Goal: Information Seeking & Learning: Understand process/instructions

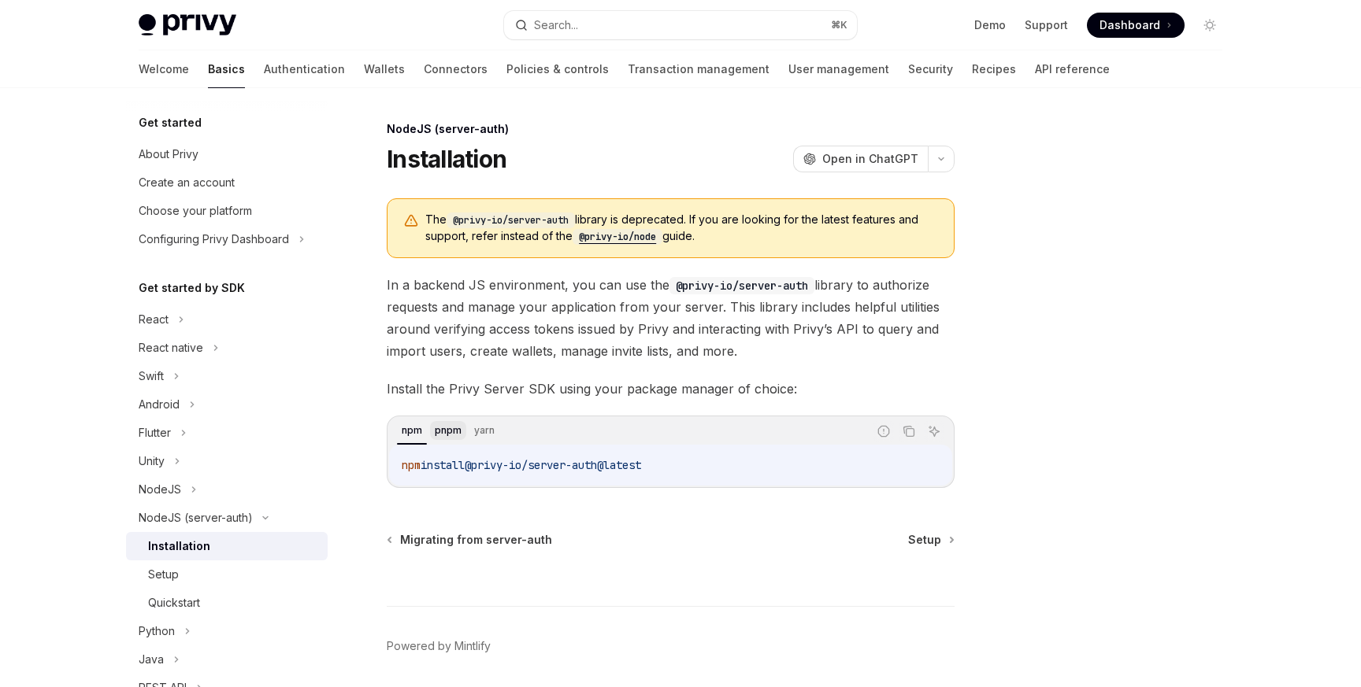
scroll to position [91, 0]
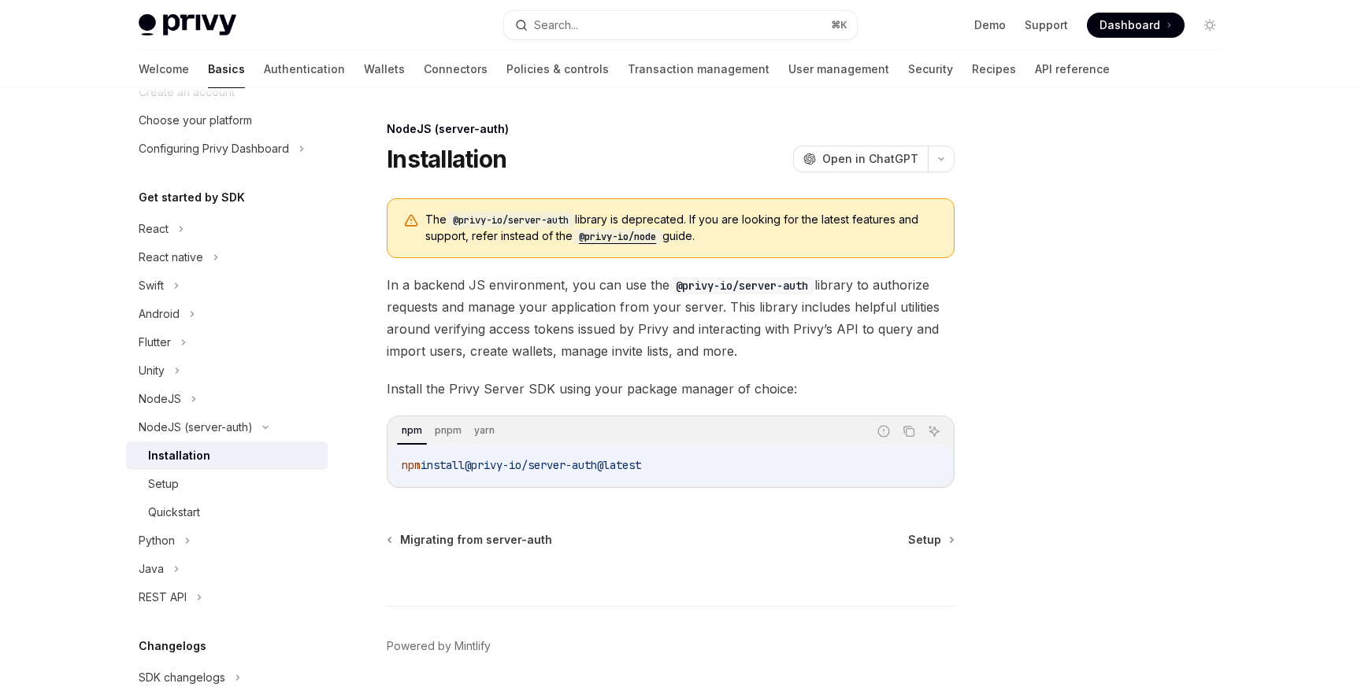
click at [1087, 372] on div at bounding box center [1114, 404] width 239 height 568
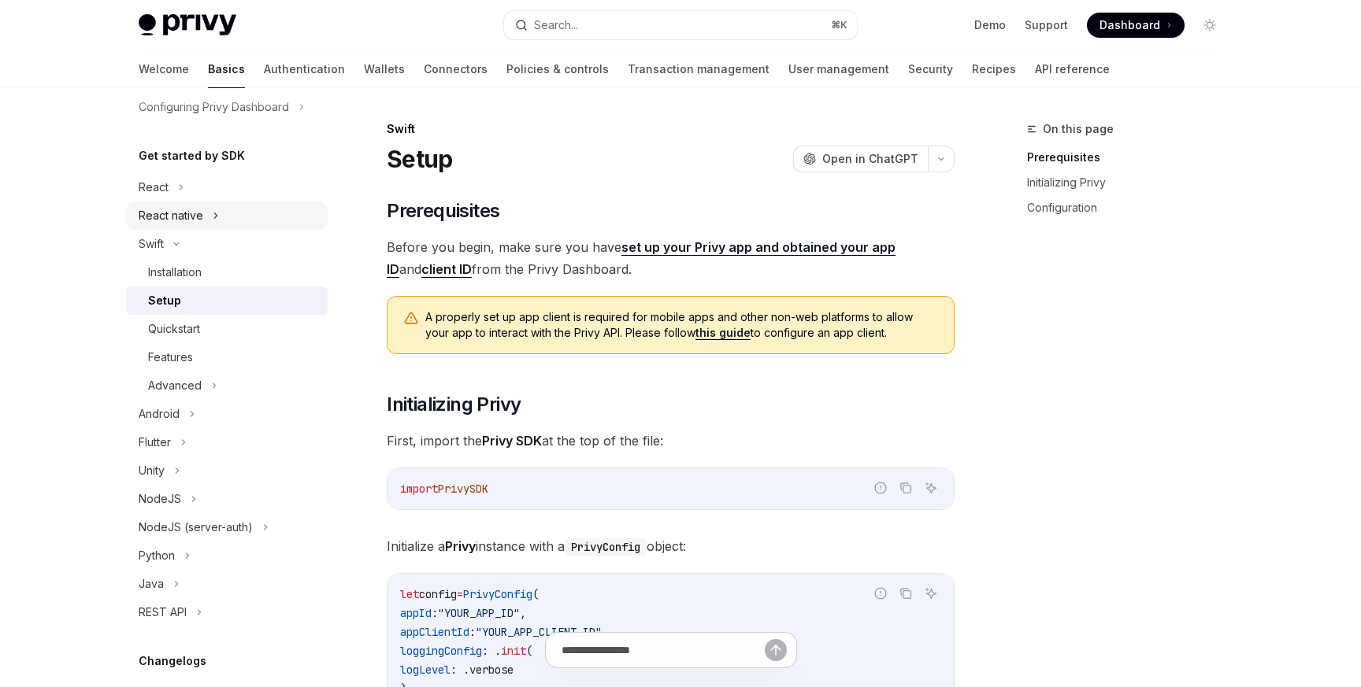
scroll to position [155, 0]
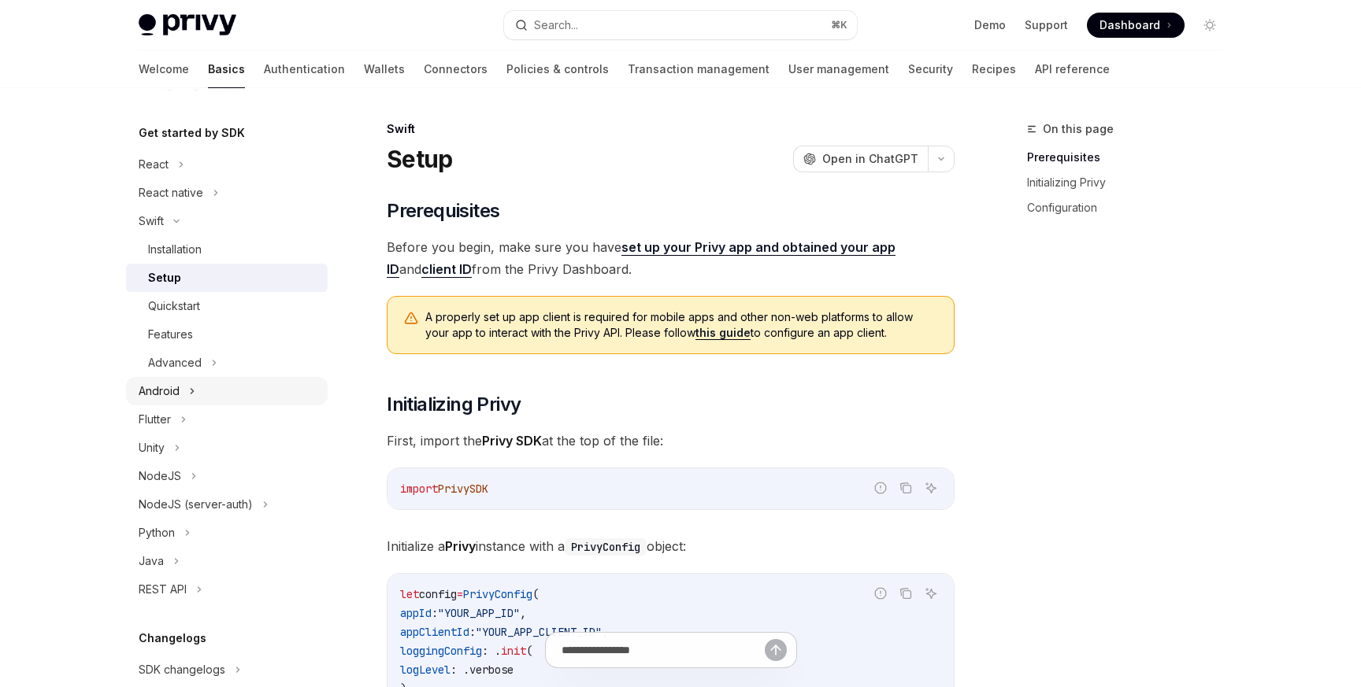
click at [182, 379] on div "Android" at bounding box center [227, 391] width 202 height 28
type textarea "*"
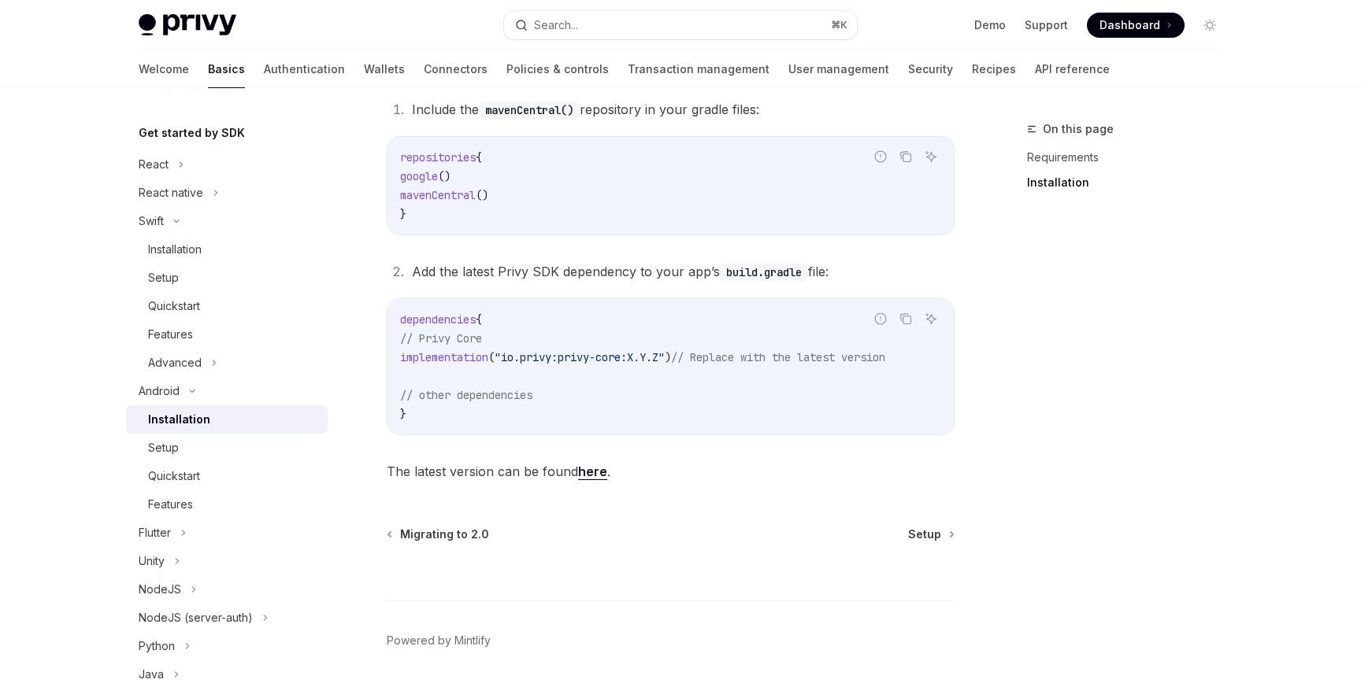
scroll to position [354, 0]
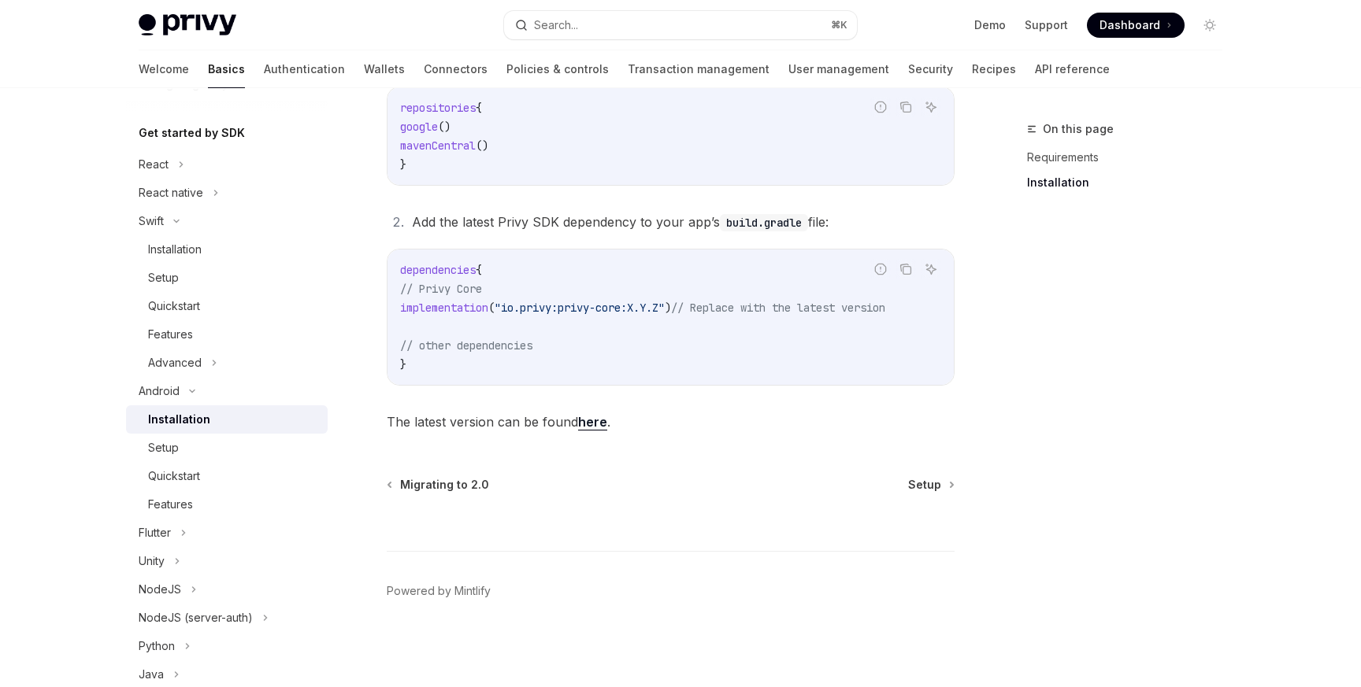
click at [590, 419] on link "here" at bounding box center [592, 422] width 29 height 17
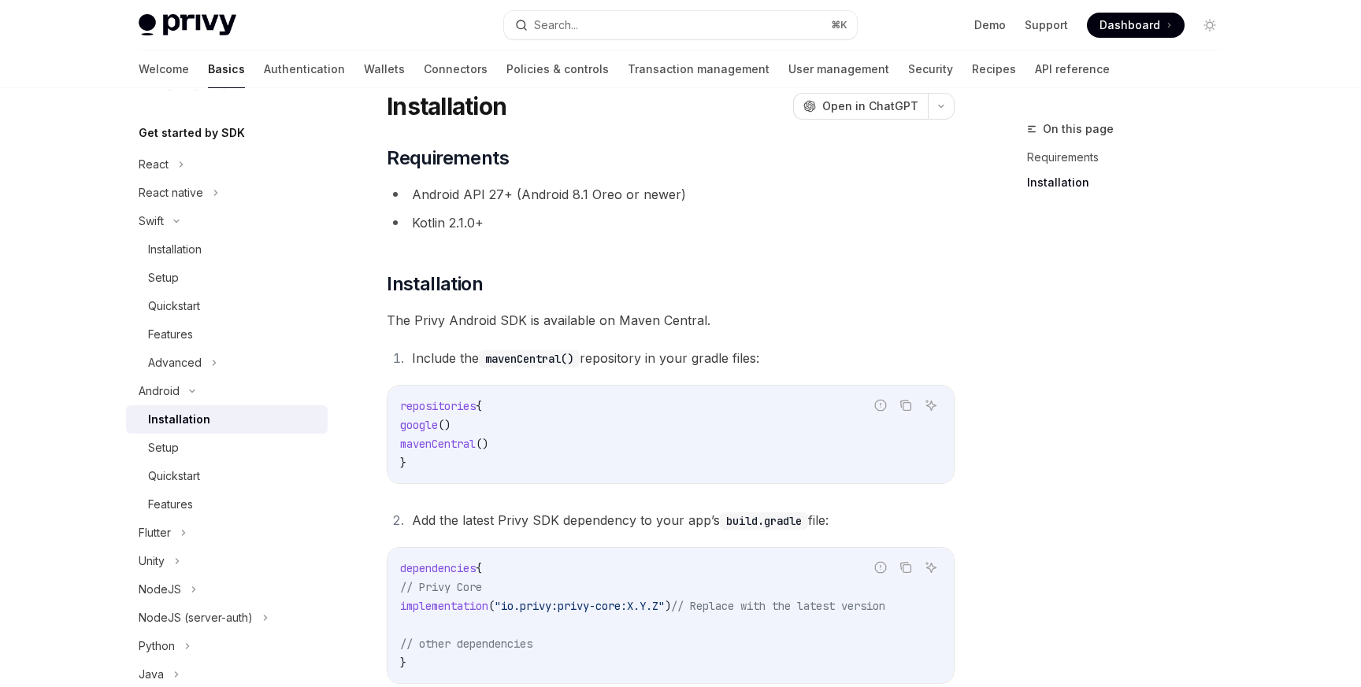
scroll to position [0, 0]
